Goal: Find specific page/section: Find specific page/section

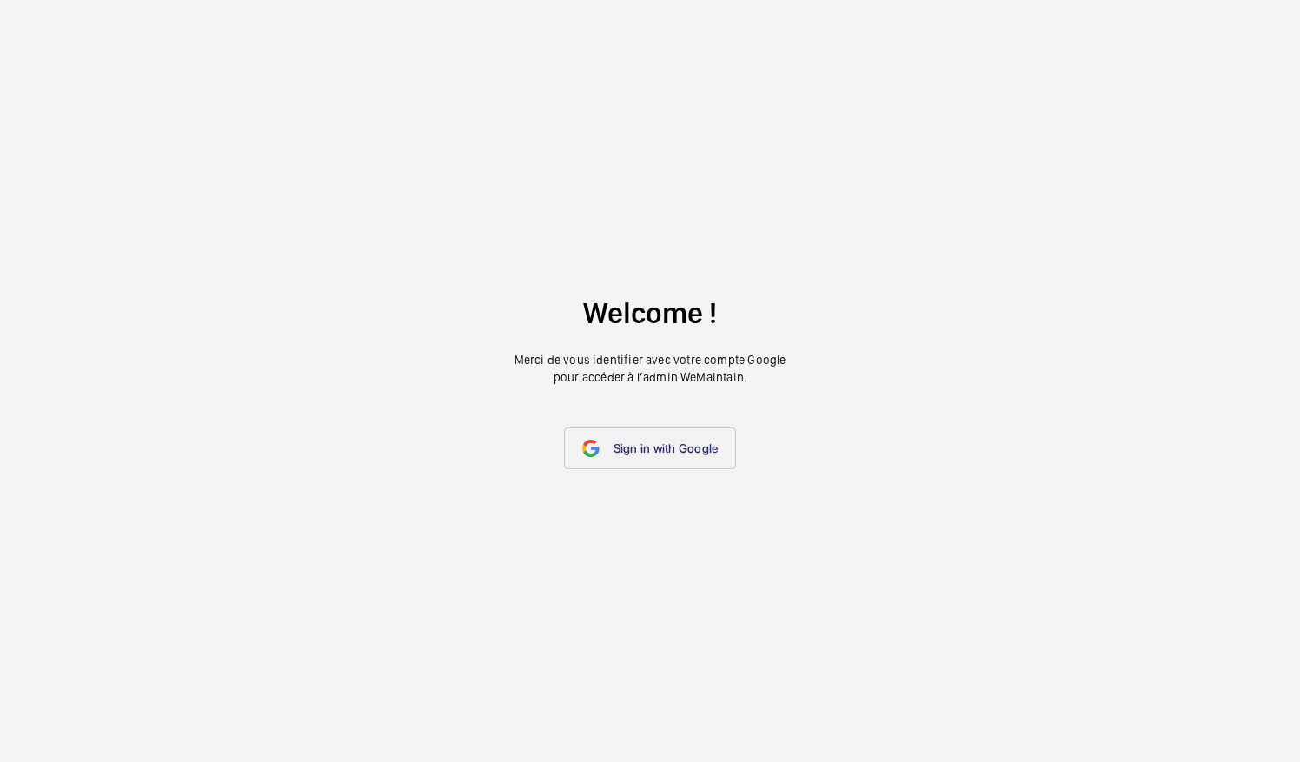
click at [689, 446] on span "Sign in with Google" at bounding box center [666, 449] width 105 height 14
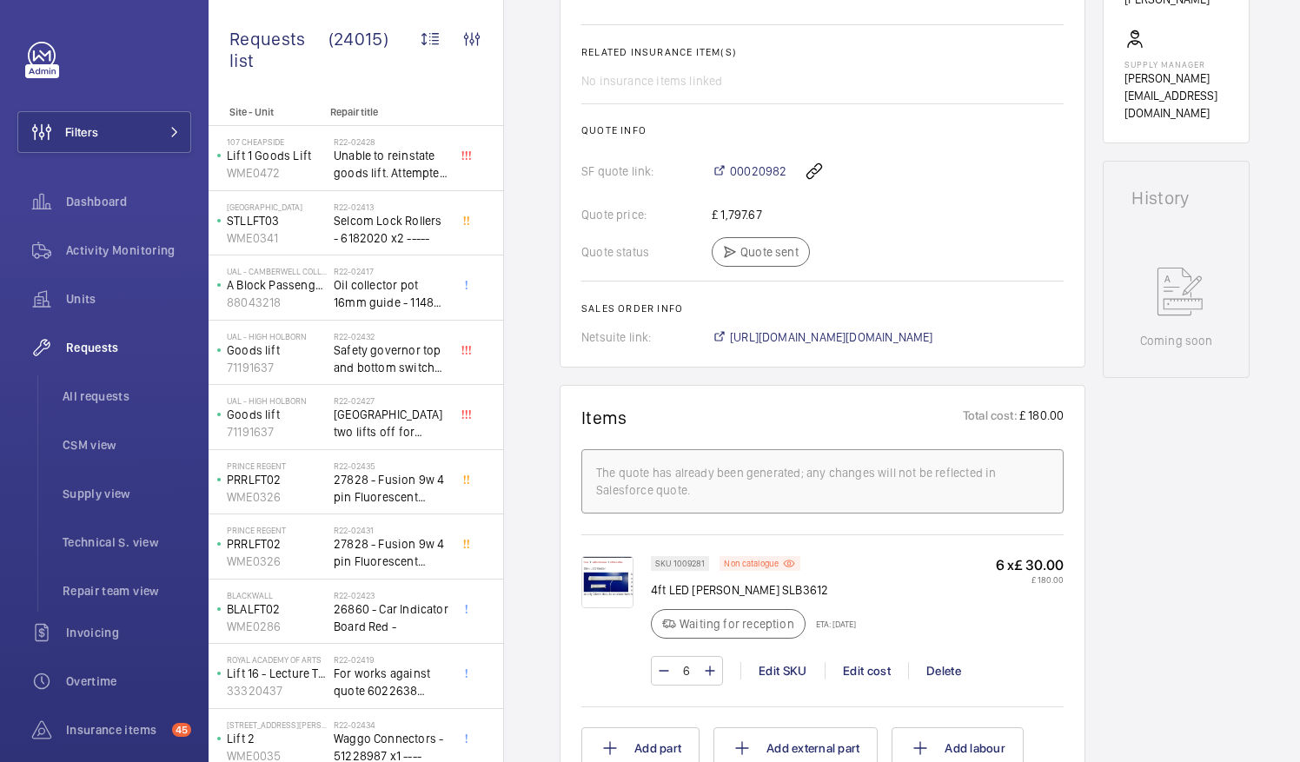
scroll to position [694, 0]
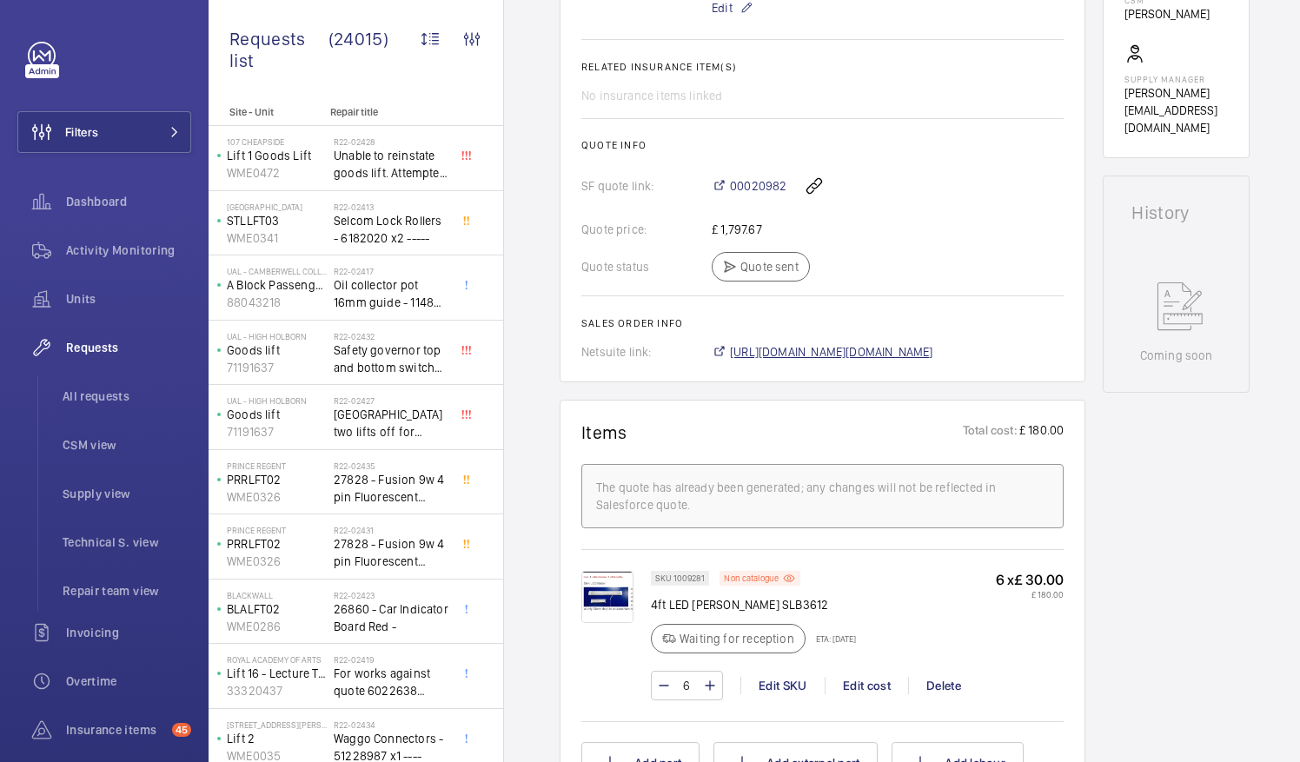
click at [904, 343] on span "[URL][DOMAIN_NAME][DOMAIN_NAME]" at bounding box center [831, 351] width 203 height 17
